Goal: Communication & Community: Participate in discussion

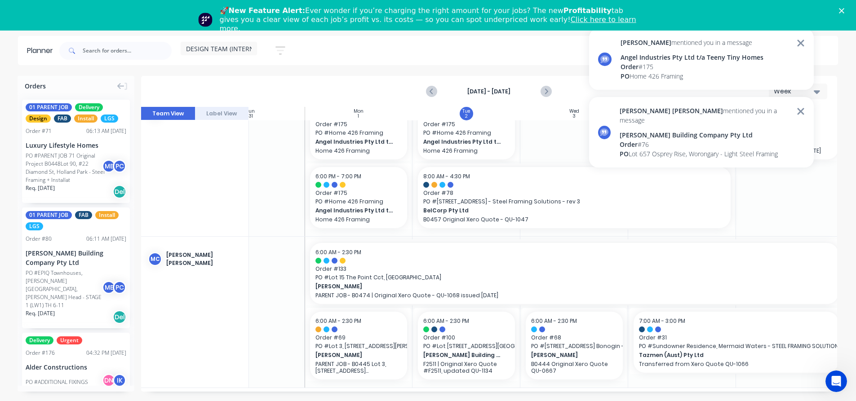
scroll to position [160, 0]
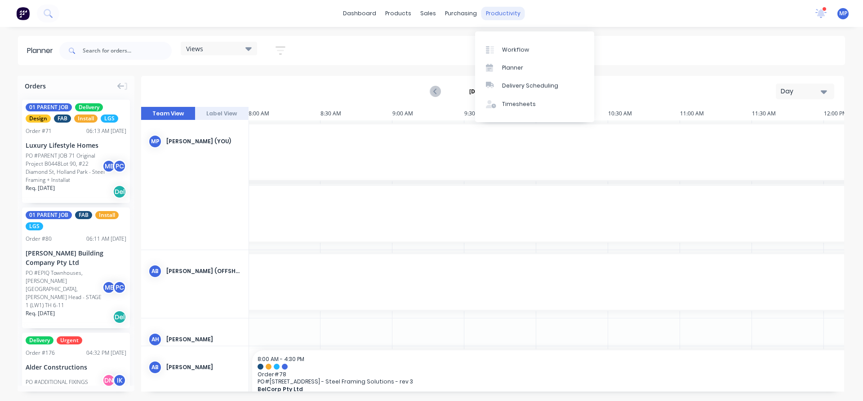
click at [502, 14] on div "productivity" at bounding box center [503, 13] width 44 height 13
click at [515, 50] on div "Workflow" at bounding box center [515, 50] width 27 height 8
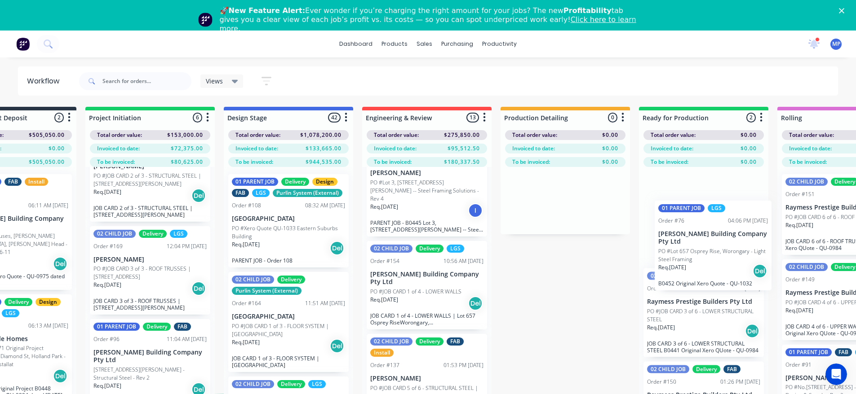
scroll to position [0, 225]
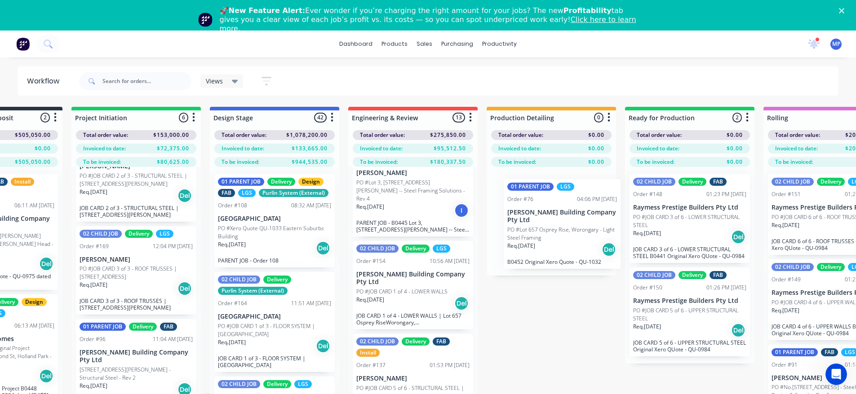
drag, startPoint x: 609, startPoint y: 246, endPoint x: 536, endPoint y: 192, distance: 90.9
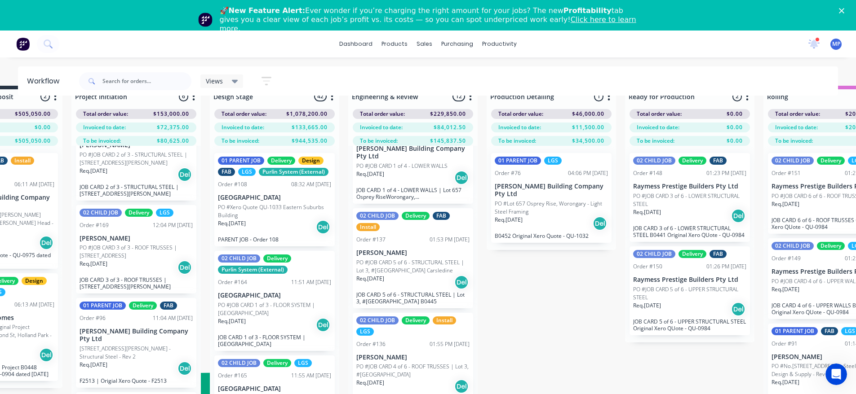
scroll to position [571, 0]
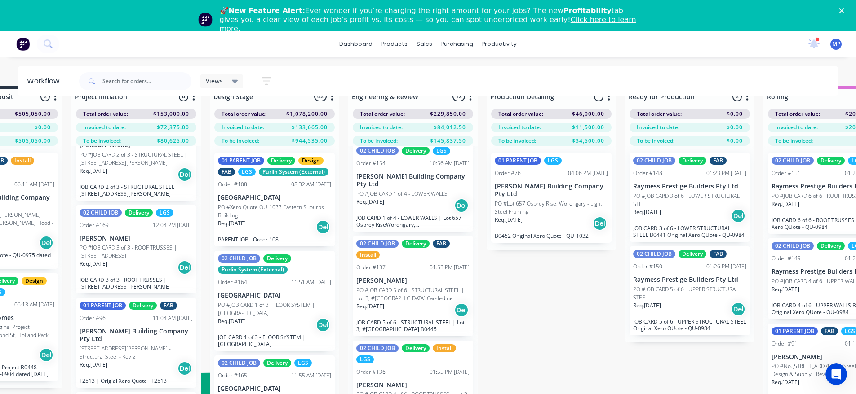
click at [541, 200] on p "PO #Lot 657 Osprey Rise, Worongary - Light Steel Framing" at bounding box center [551, 208] width 113 height 16
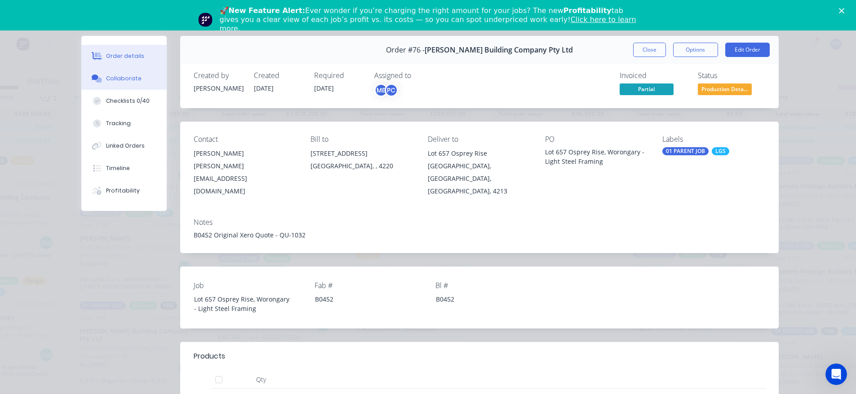
click at [109, 77] on div "Collaborate" at bounding box center [123, 79] width 35 height 8
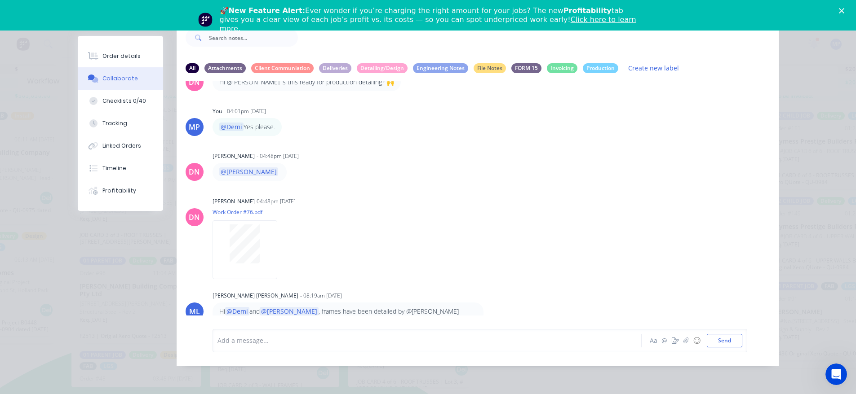
scroll to position [886, 0]
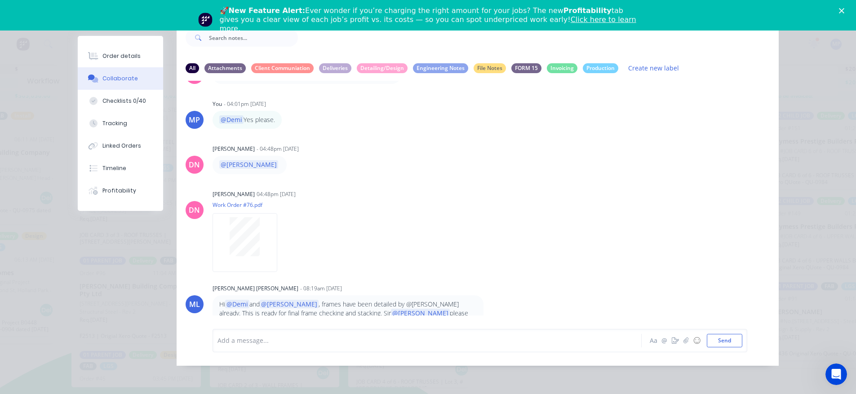
click at [354, 340] on div at bounding box center [414, 340] width 393 height 9
drag, startPoint x: 224, startPoint y: 288, endPoint x: 292, endPoint y: 290, distance: 68.3
type textarea "@Demi and @Bastian"
click at [292, 300] on p "Hi @Demi and @Bastian , frames have been detailed by @April Neil already. This …" at bounding box center [347, 313] width 257 height 27
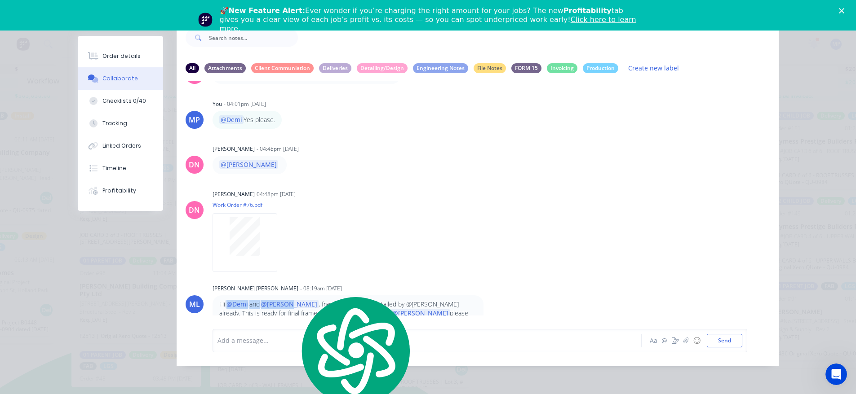
copy p "@Demi and @Bastian"
drag, startPoint x: 282, startPoint y: 350, endPoint x: 283, endPoint y: 363, distance: 13.0
click at [283, 363] on div "Add a message... Aa @ ☺ Send" at bounding box center [478, 341] width 602 height 50
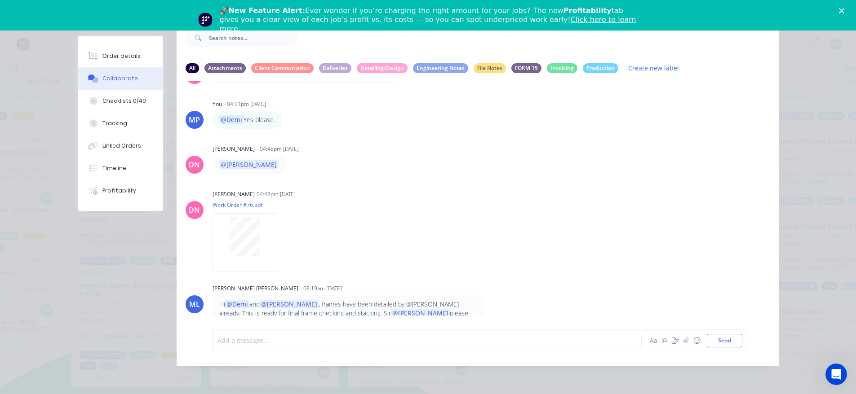
click at [286, 345] on div at bounding box center [414, 340] width 393 height 9
click at [218, 341] on span "@Demi" at bounding box center [229, 340] width 22 height 9
click at [352, 343] on div "@Micah Liezel @Demi and @Bastian" at bounding box center [414, 340] width 393 height 9
click at [419, 338] on span "- Done! thank you." at bounding box center [446, 340] width 55 height 9
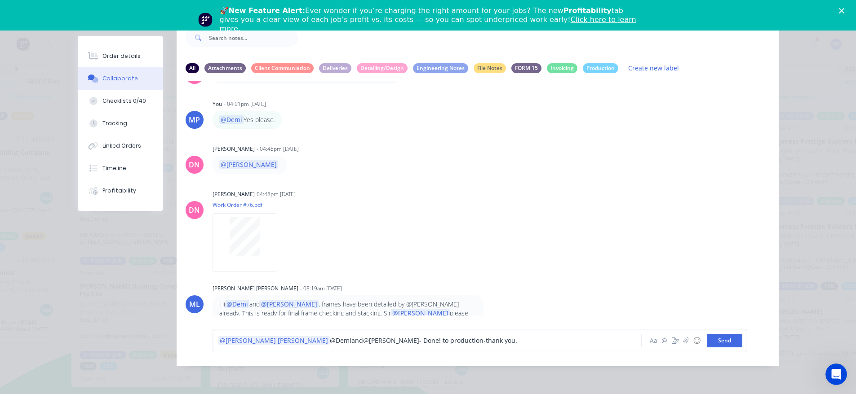
click at [728, 342] on button "Send" at bounding box center [724, 340] width 35 height 13
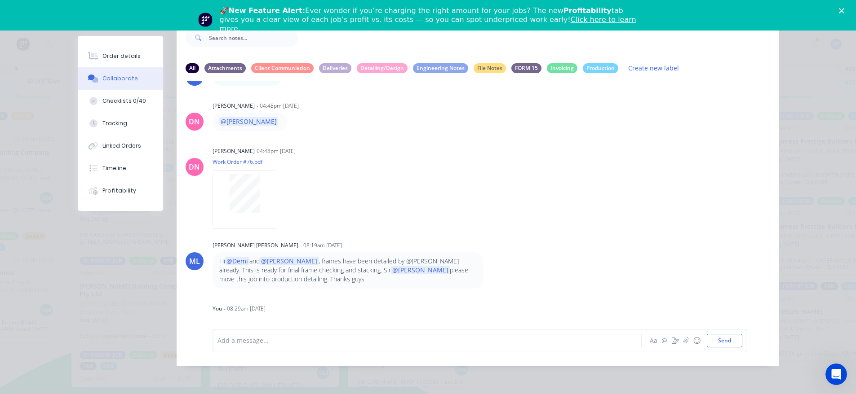
scroll to position [932, 0]
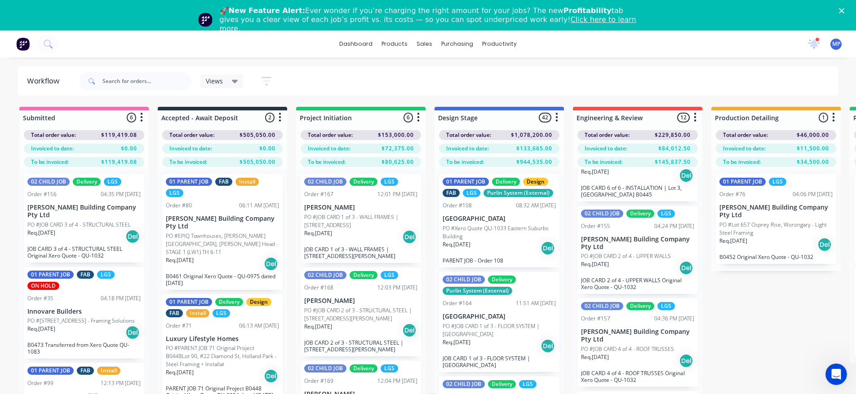
scroll to position [90, 0]
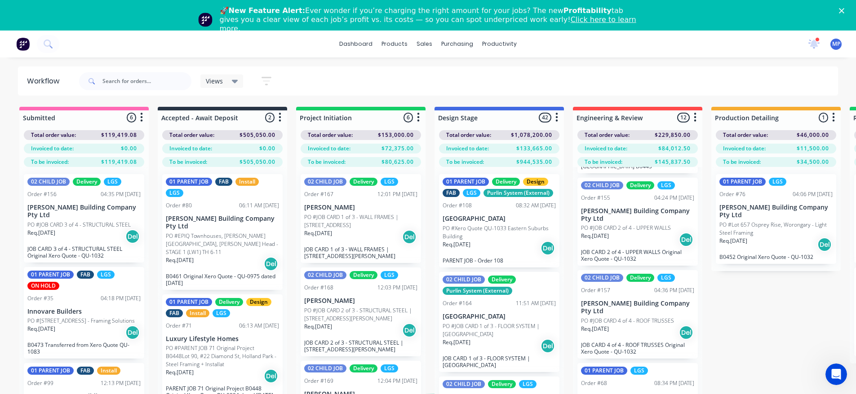
click at [497, 79] on div "Views Save new view None (Default) edit 01 - Master View - All Jobs edit 02 - M…" at bounding box center [457, 81] width 761 height 27
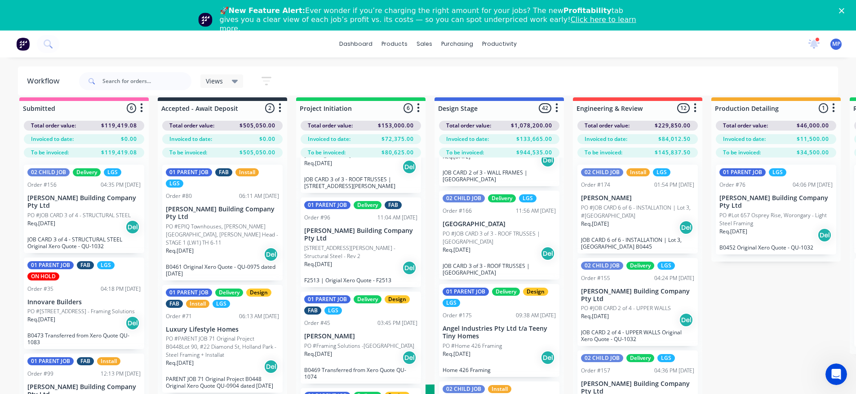
scroll to position [0, 0]
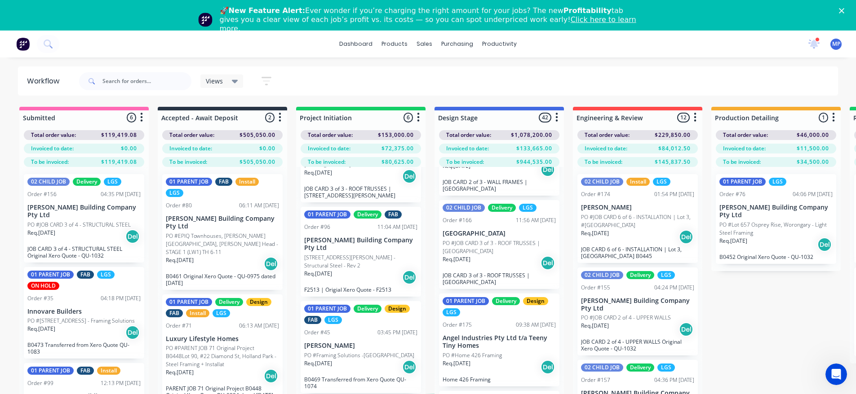
click at [237, 83] on icon at bounding box center [235, 81] width 6 height 10
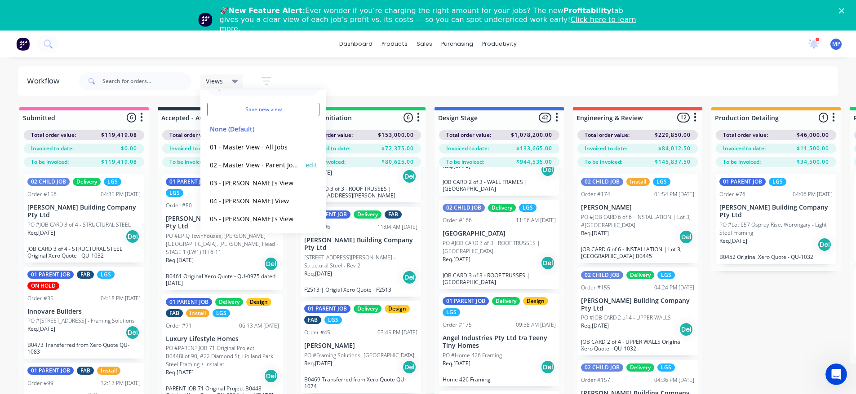
scroll to position [20, 0]
click at [248, 219] on button "05 - Marlon's View" at bounding box center [255, 218] width 96 height 10
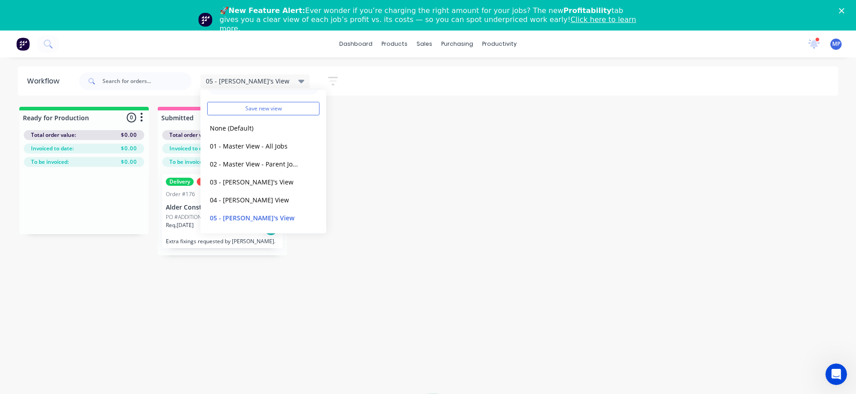
click at [118, 295] on div "Workflow 05 - Marlon's View Save new view None (Default) edit 01 - Master View …" at bounding box center [428, 236] width 856 height 341
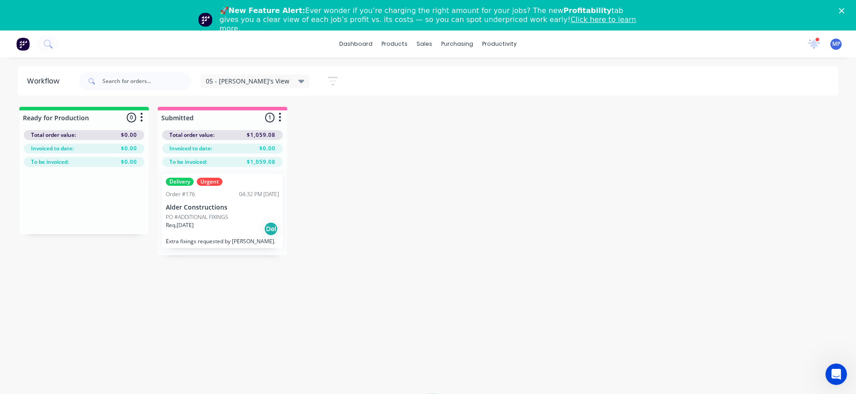
click at [298, 79] on icon at bounding box center [301, 81] width 6 height 10
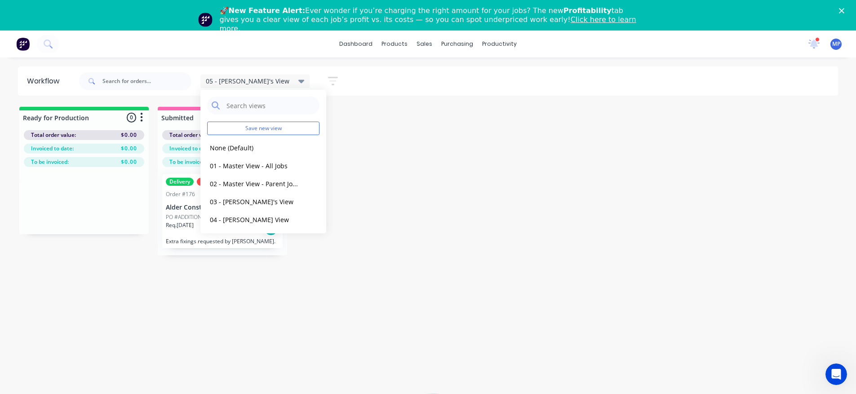
click at [298, 79] on icon at bounding box center [301, 81] width 6 height 10
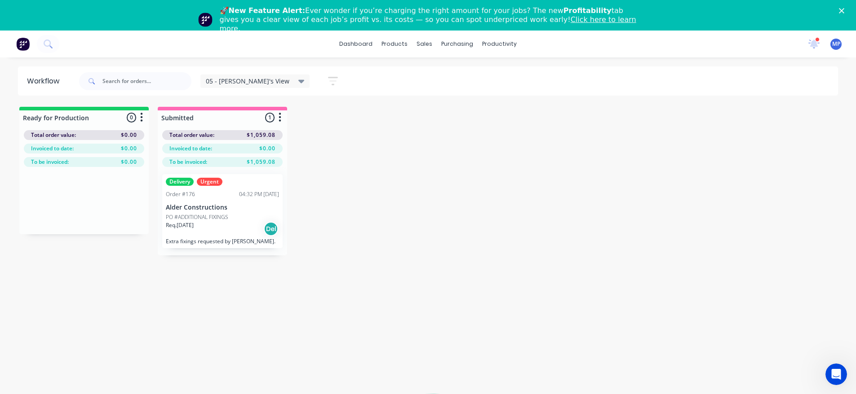
click at [298, 79] on icon at bounding box center [301, 81] width 6 height 10
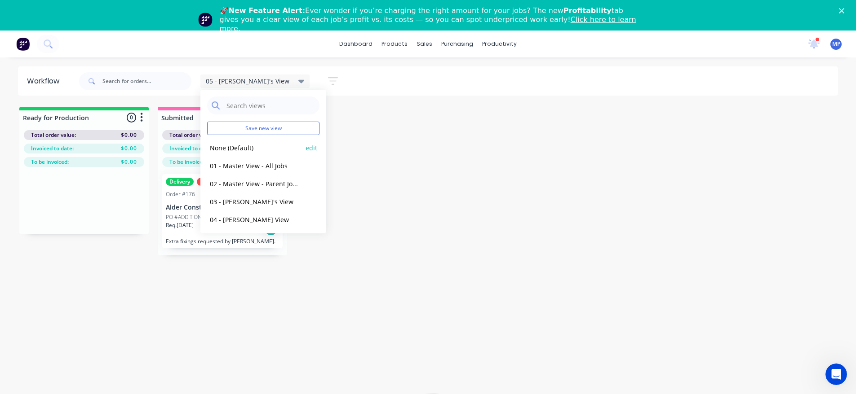
click at [249, 149] on button "None (Default)" at bounding box center [255, 148] width 96 height 10
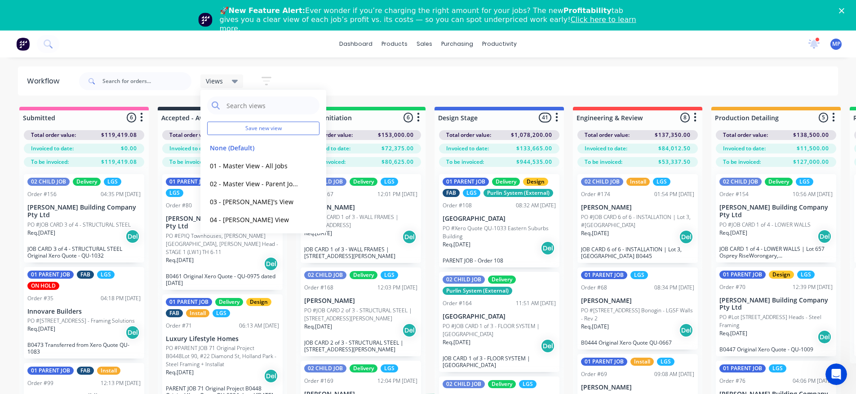
click at [550, 80] on div "Views Save new view None (Default) edit 01 - Master View - All Jobs edit 02 - M…" at bounding box center [457, 81] width 761 height 27
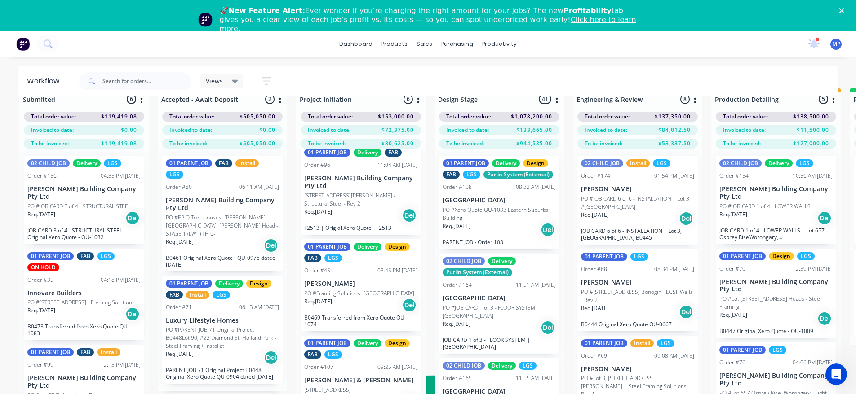
scroll to position [0, 0]
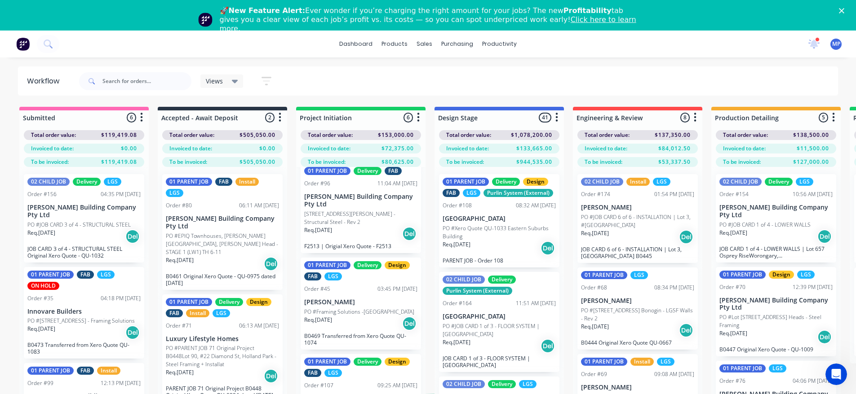
click at [235, 82] on icon at bounding box center [235, 82] width 6 height 4
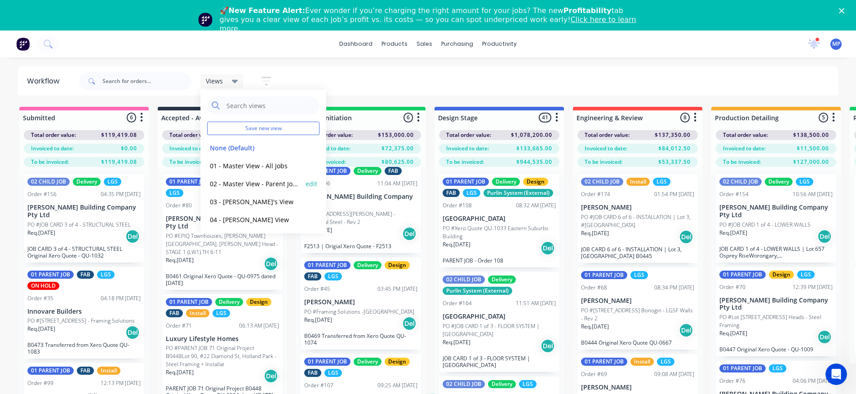
click at [260, 185] on button "02 - Master View - Parent Jobs Only" at bounding box center [255, 184] width 96 height 10
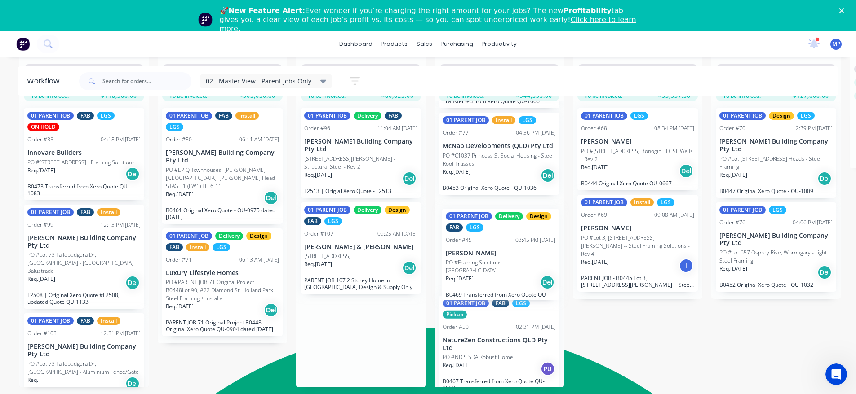
drag, startPoint x: 335, startPoint y: 258, endPoint x: 480, endPoint y: 265, distance: 144.8
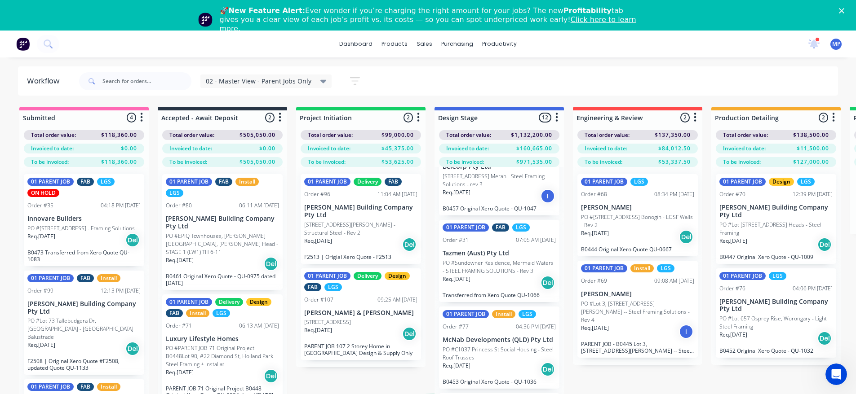
drag, startPoint x: 641, startPoint y: 381, endPoint x: 605, endPoint y: 374, distance: 37.1
click at [546, 189] on div "I" at bounding box center [547, 196] width 14 height 14
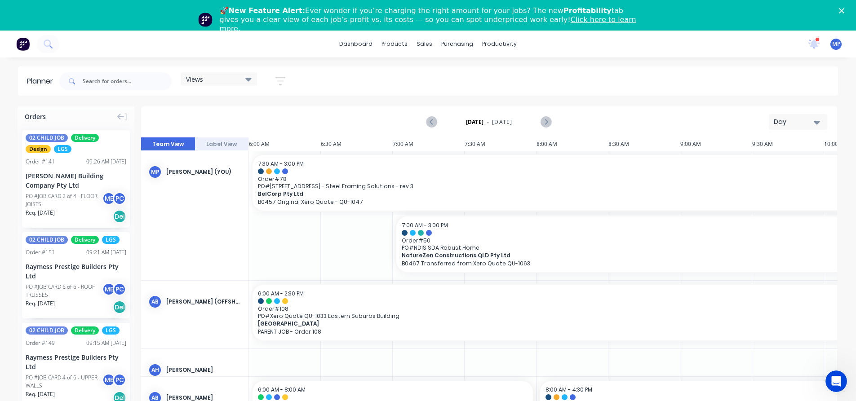
scroll to position [0, 432]
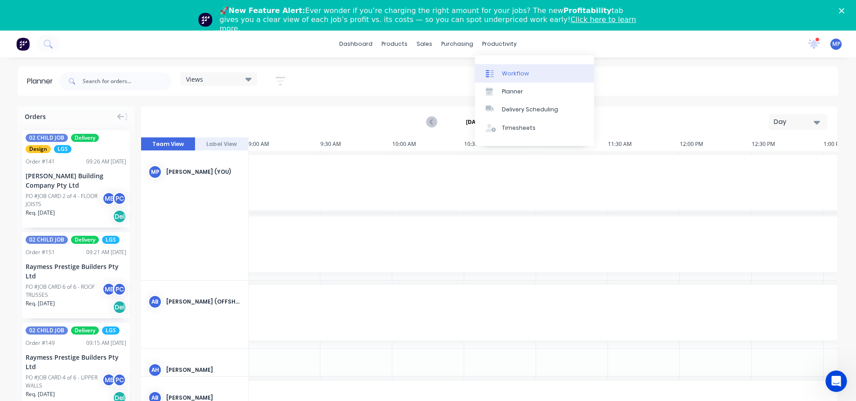
click at [517, 75] on div "Workflow" at bounding box center [515, 74] width 27 height 8
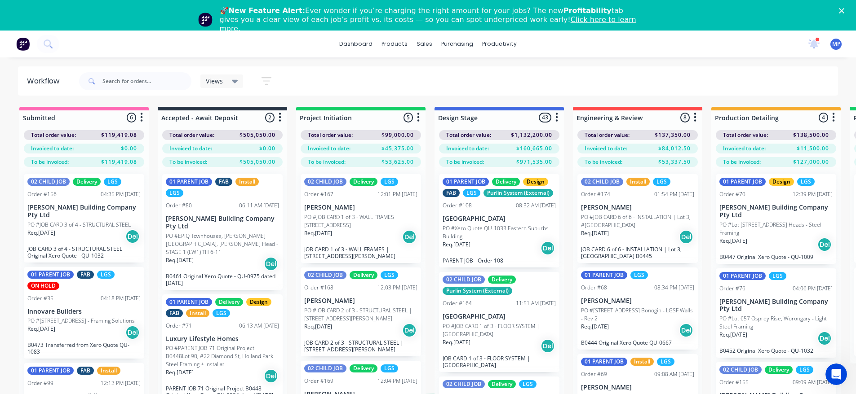
click at [236, 82] on icon at bounding box center [235, 82] width 6 height 4
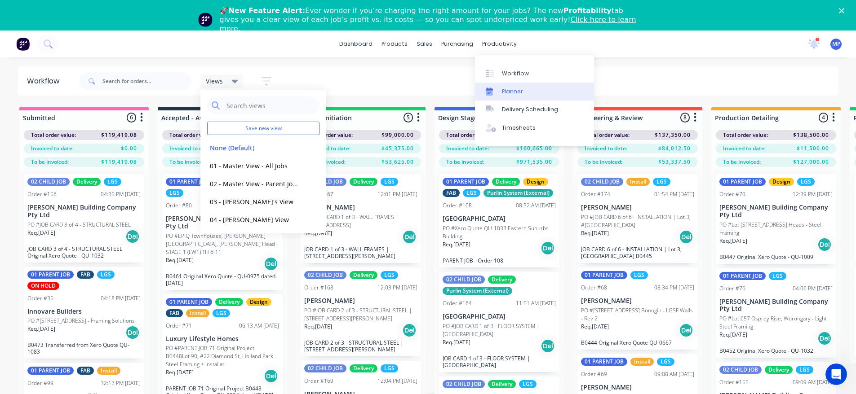
click at [518, 91] on div "Planner" at bounding box center [512, 92] width 21 height 8
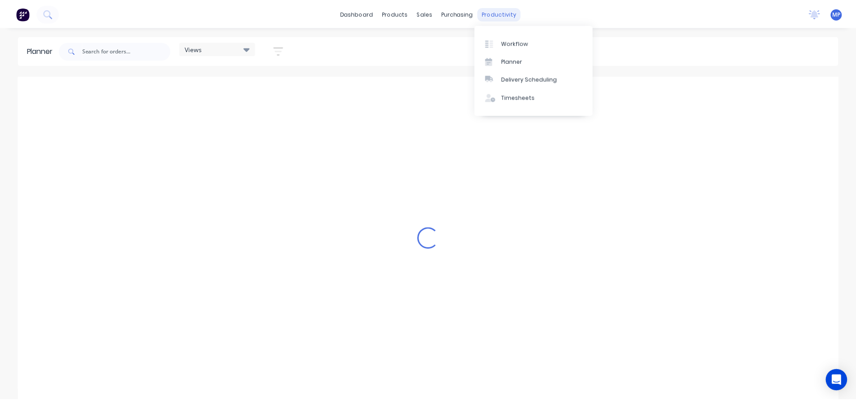
scroll to position [0, 575]
click at [494, 15] on div "productivity" at bounding box center [503, 13] width 44 height 13
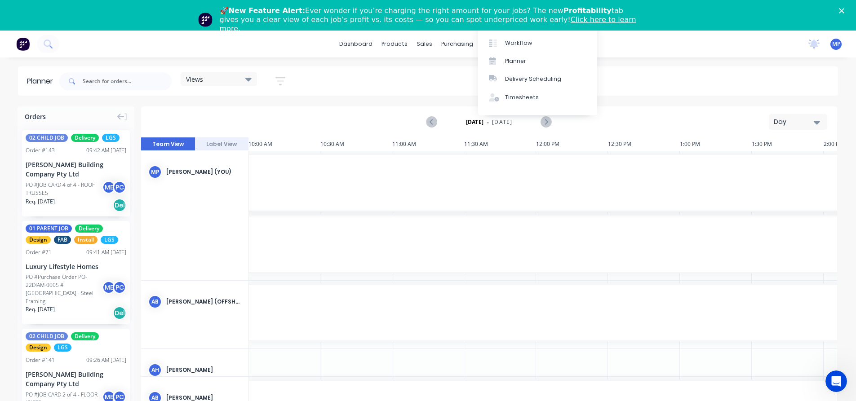
scroll to position [0, 0]
click at [530, 112] on div "Delivery Scheduling" at bounding box center [530, 110] width 56 height 8
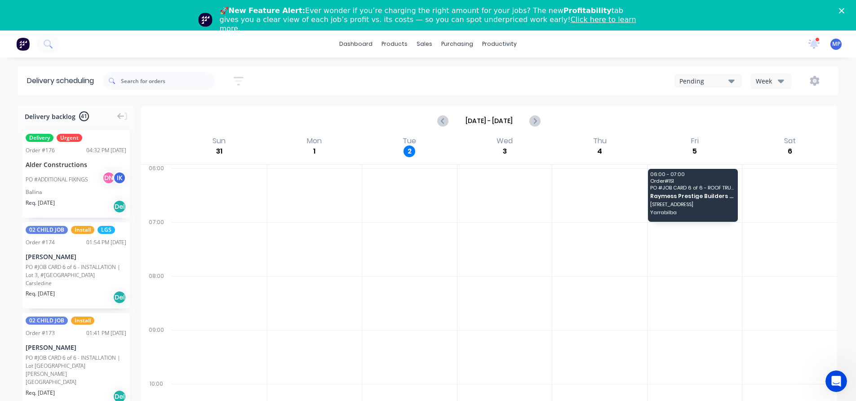
click at [23, 41] on img at bounding box center [22, 43] width 13 height 13
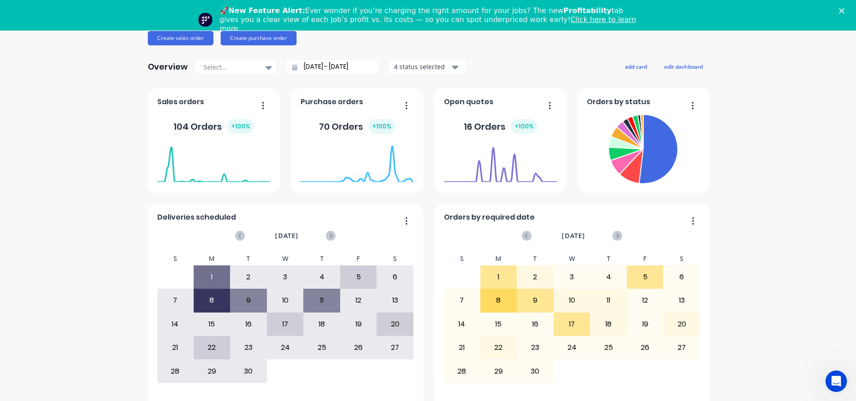
scroll to position [113, 0]
click at [397, 322] on div "20" at bounding box center [395, 323] width 36 height 22
click at [330, 233] on icon at bounding box center [331, 234] width 3 height 5
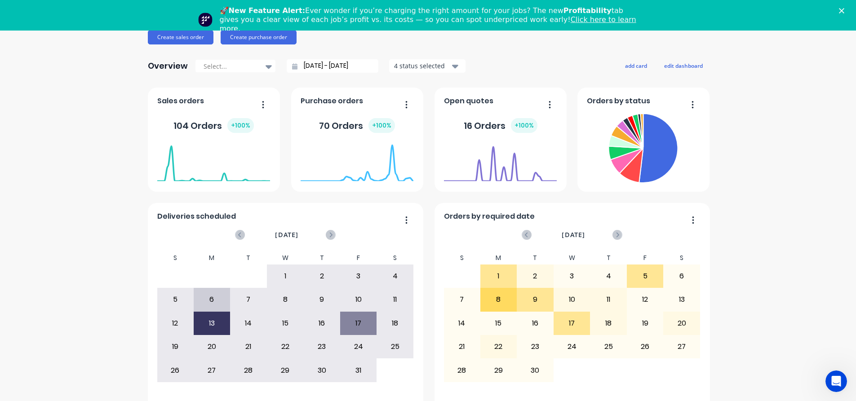
click at [330, 233] on icon at bounding box center [331, 234] width 3 height 5
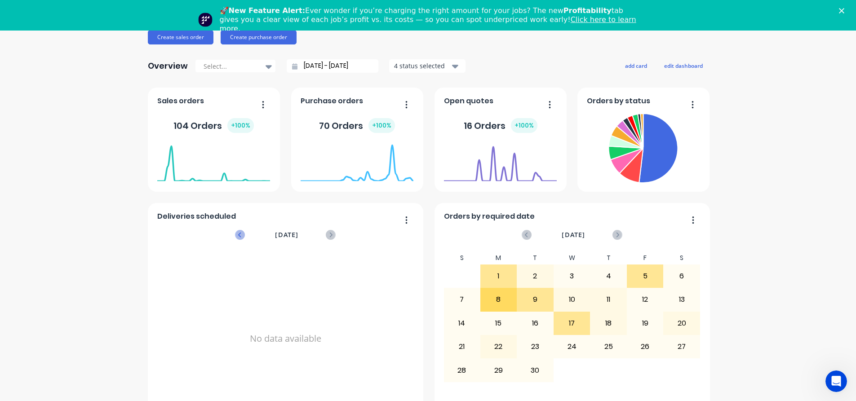
click at [238, 233] on icon at bounding box center [240, 235] width 10 height 10
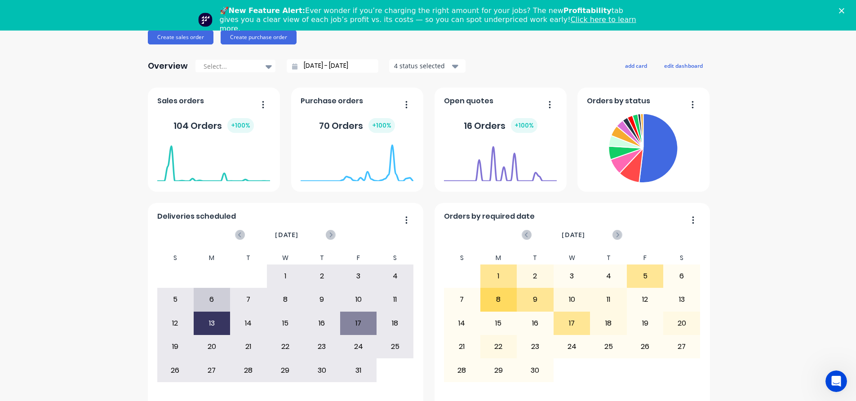
click at [81, 53] on div "Blackline Structures Create sales order Create purchase order Overview Select..…" at bounding box center [428, 188] width 856 height 469
